Goal: Task Accomplishment & Management: Complete application form

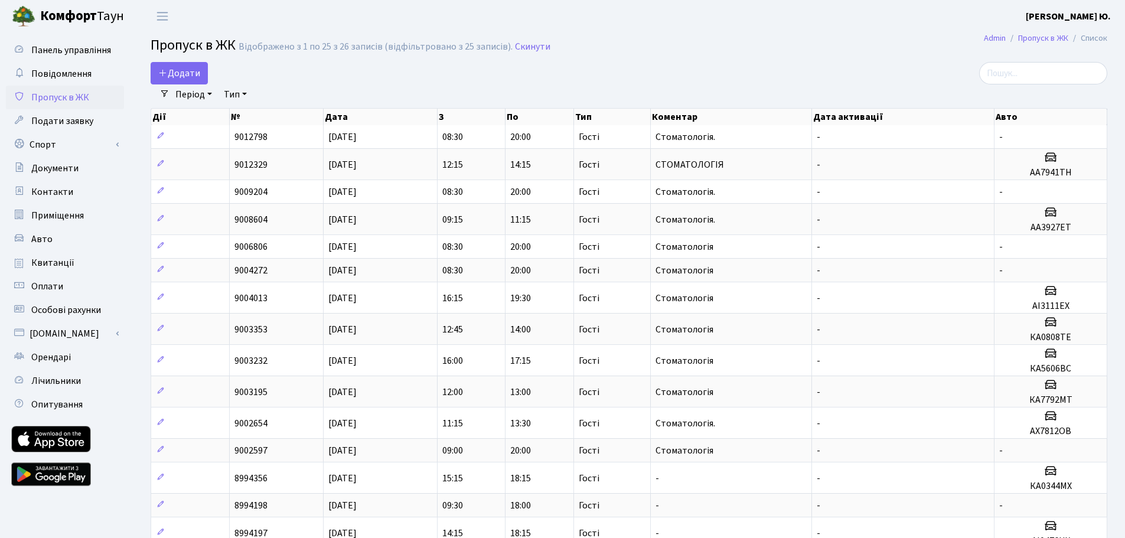
select select "25"
click at [183, 76] on span "Додати" at bounding box center [179, 73] width 42 height 13
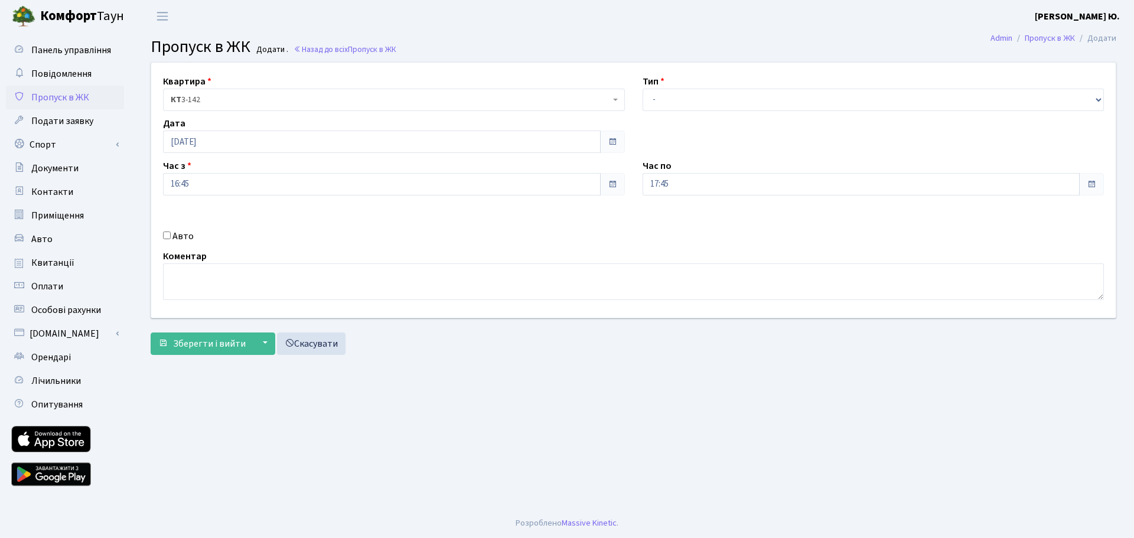
click at [167, 236] on input "Авто" at bounding box center [167, 235] width 8 height 8
checkbox input "true"
type input "КІ5904АВ"
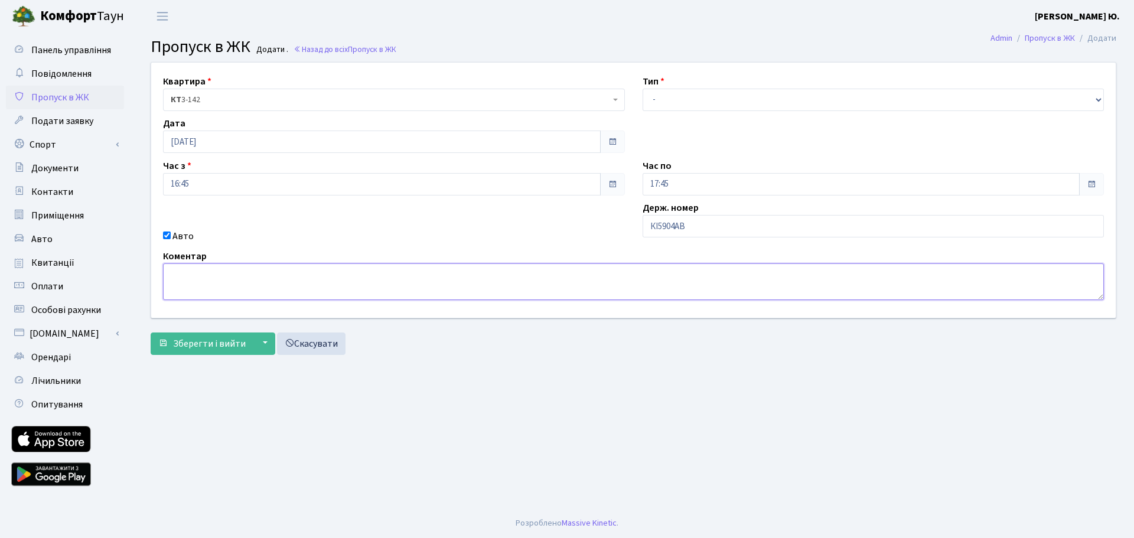
click at [379, 290] on textarea at bounding box center [633, 281] width 941 height 37
click at [204, 273] on textarea at bounding box center [633, 281] width 941 height 37
type textarea "стоматологія"
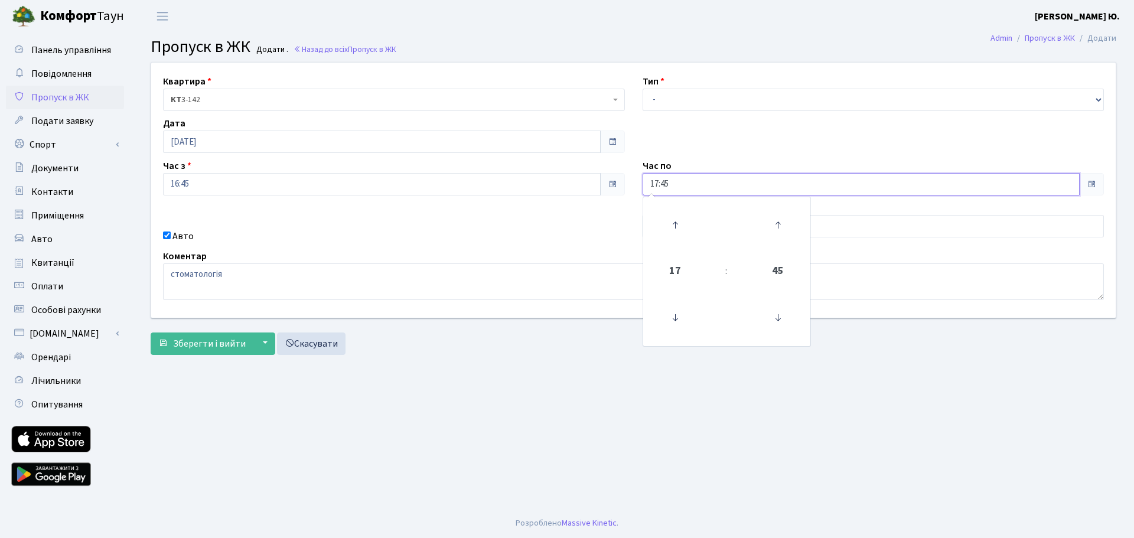
click at [677, 184] on input "17:45" at bounding box center [861, 184] width 438 height 22
drag, startPoint x: 676, startPoint y: 226, endPoint x: 680, endPoint y: 239, distance: 13.6
click at [676, 226] on icon at bounding box center [675, 225] width 32 height 32
type input "18:45"
drag, startPoint x: 698, startPoint y: 99, endPoint x: 696, endPoint y: 109, distance: 10.2
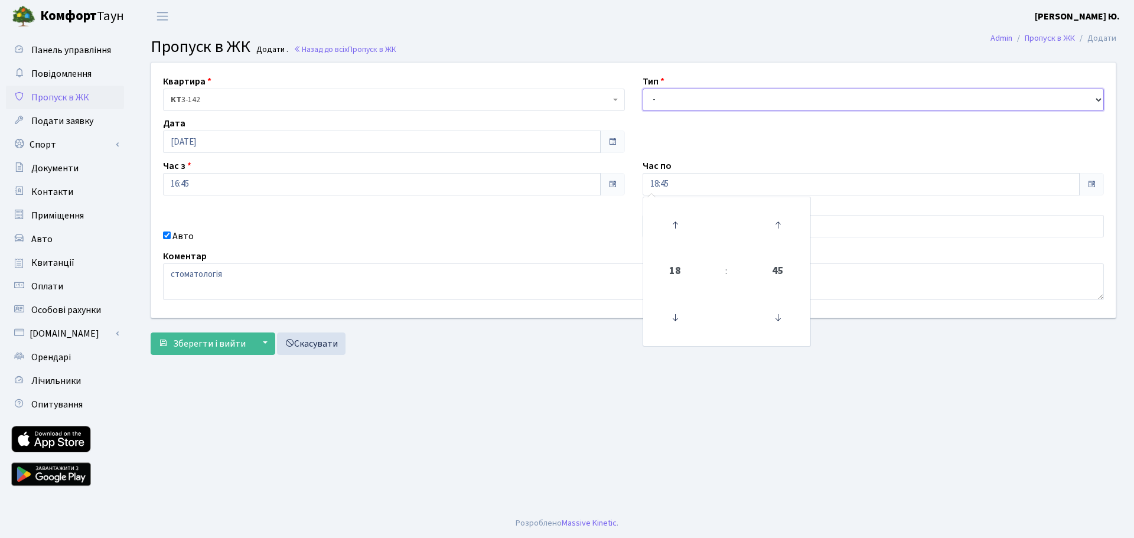
click at [698, 99] on select "- Доставка Таксі Гості Сервіс" at bounding box center [873, 100] width 462 height 22
select select "3"
click at [642, 89] on select "- Доставка Таксі Гості Сервіс" at bounding box center [873, 100] width 462 height 22
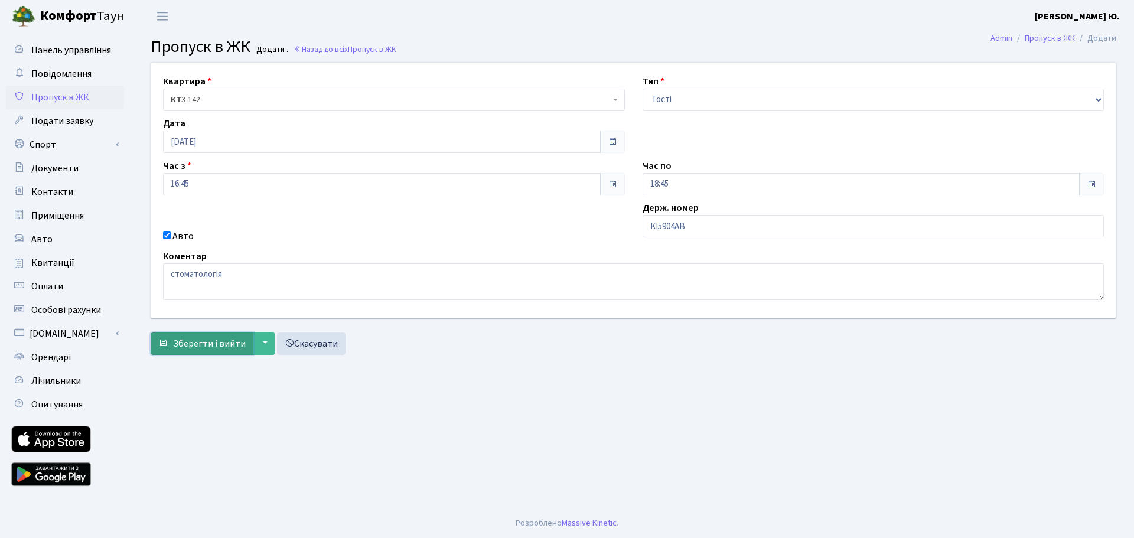
click at [230, 335] on button "Зберегти і вийти" at bounding box center [202, 343] width 103 height 22
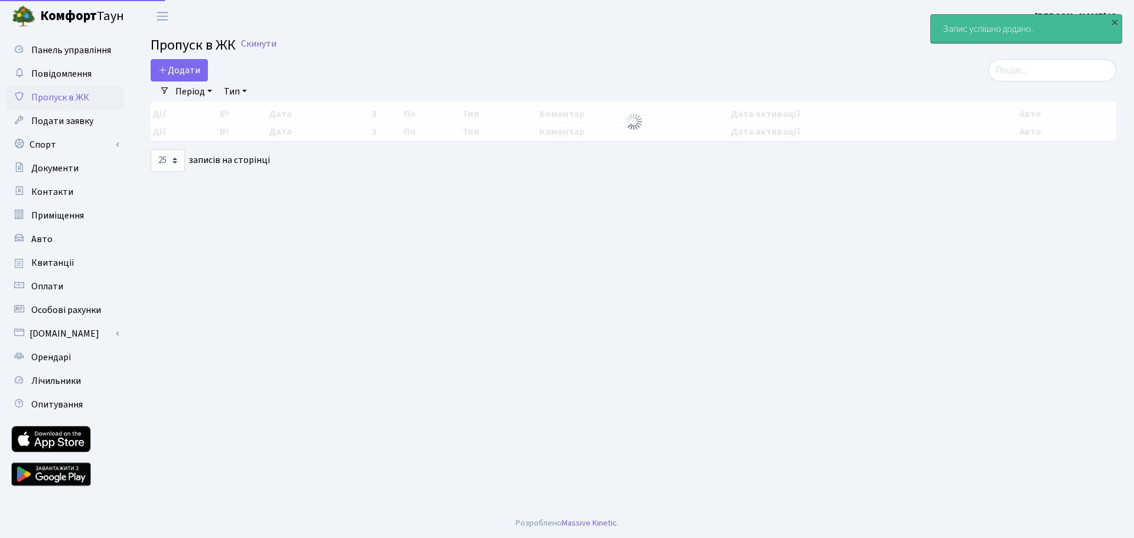
select select "25"
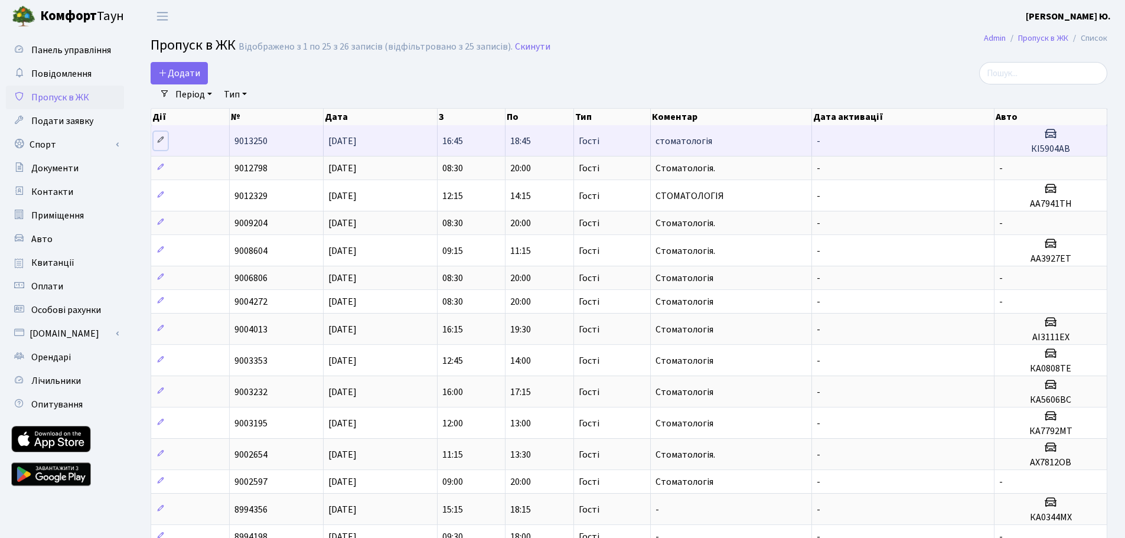
click at [158, 141] on icon at bounding box center [160, 140] width 8 height 8
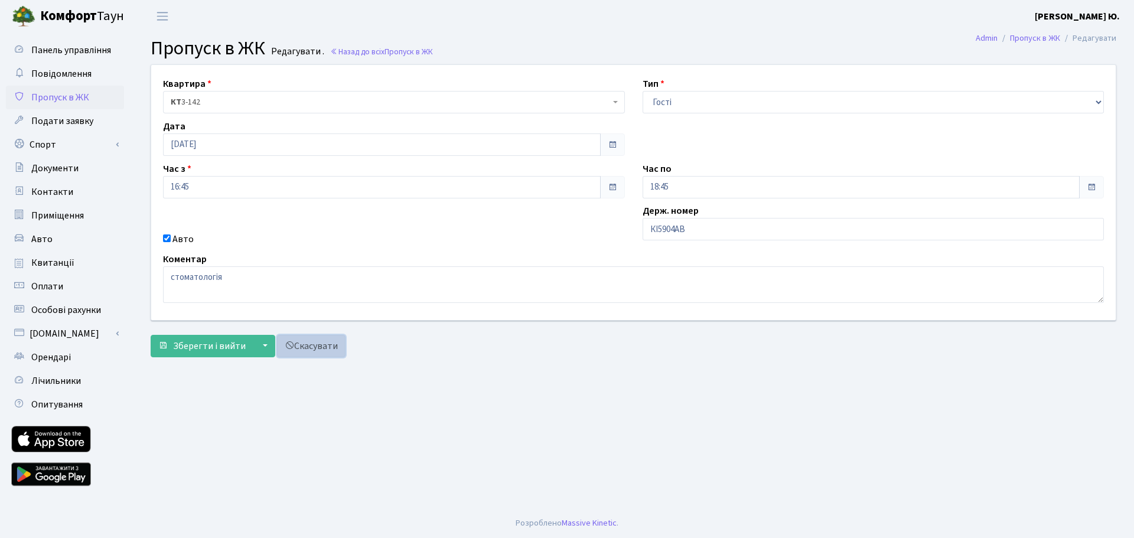
click at [309, 344] on link "Скасувати" at bounding box center [311, 346] width 68 height 22
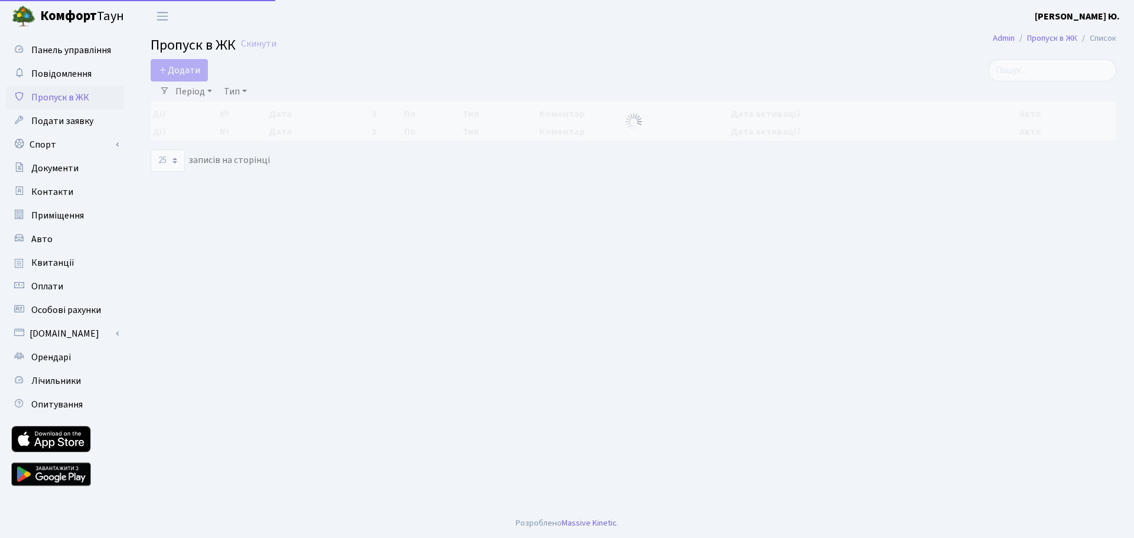
select select "25"
